Goal: Transaction & Acquisition: Download file/media

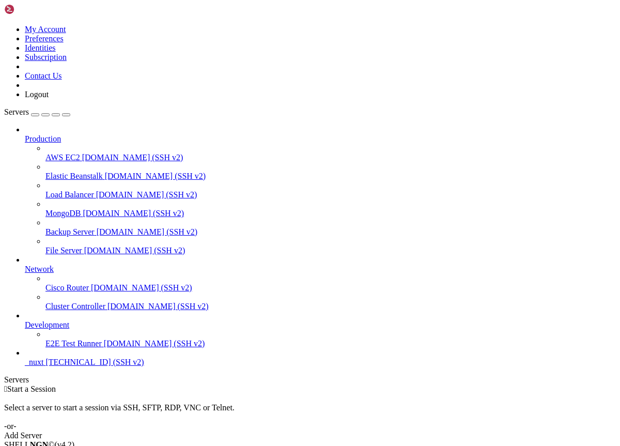
click at [43, 366] on span "_nuxt" at bounding box center [34, 361] width 19 height 9
click at [380, 384] on div " Start a Session Select a server to start a session via SSH, SFTP, RDP, VNC or…" at bounding box center [310, 412] width 612 height 56
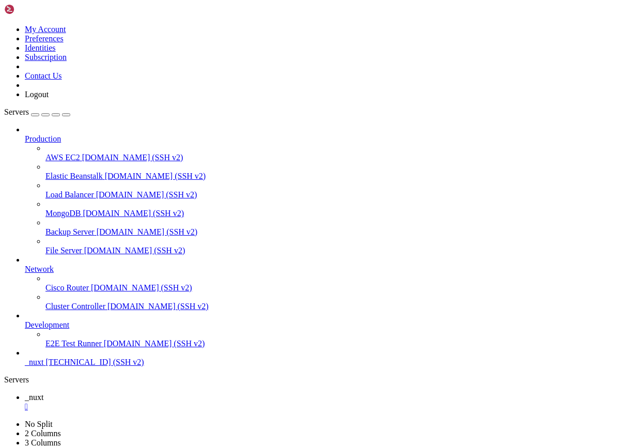
click at [43, 393] on span "_nuxt" at bounding box center [34, 397] width 19 height 9
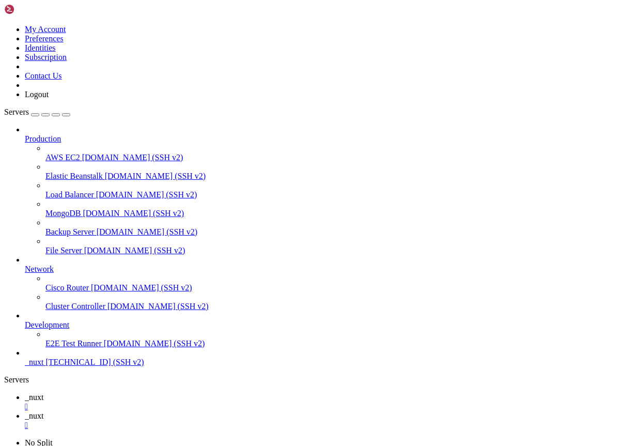
scroll to position [192, 0]
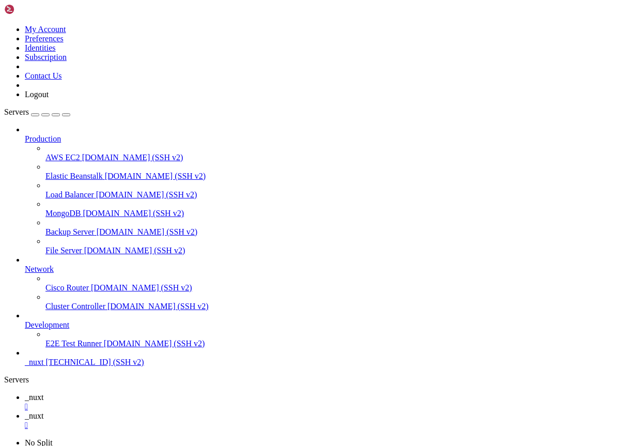
type input "/opt/mailserver"
